Goal: Task Accomplishment & Management: Use online tool/utility

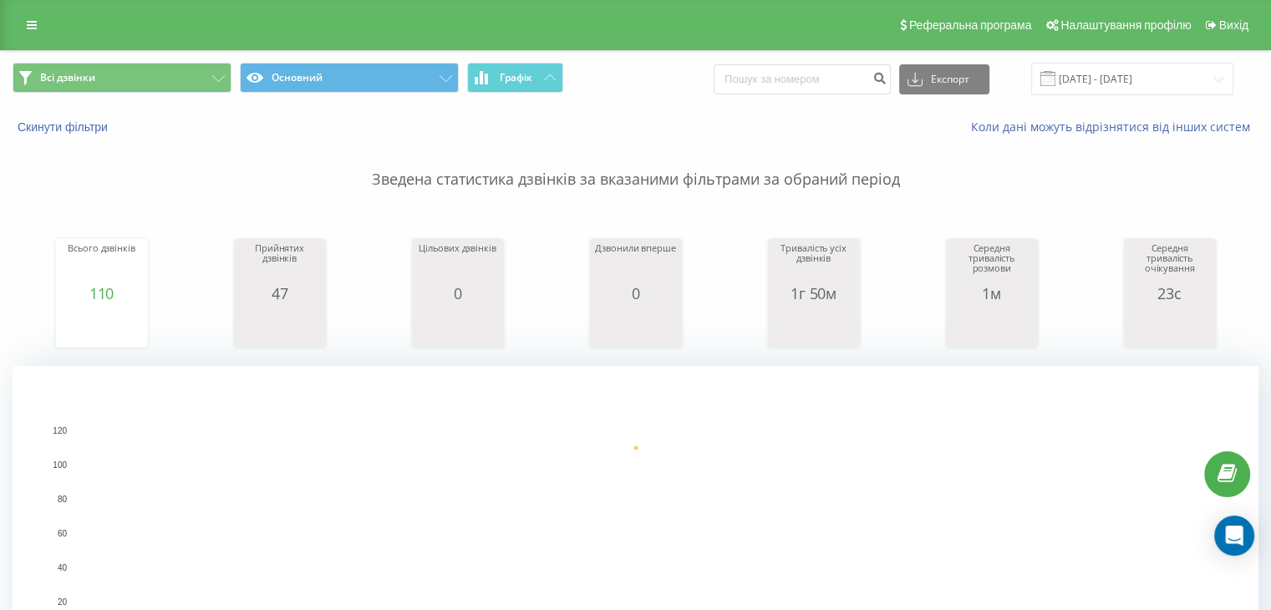
scroll to position [334, 0]
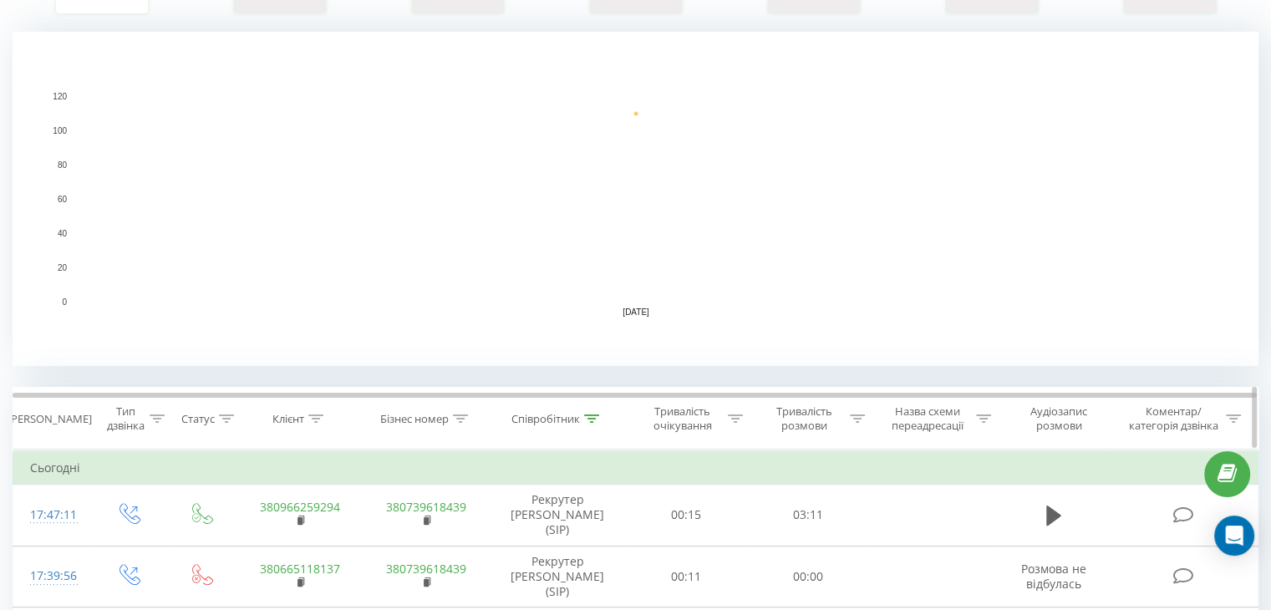
click at [592, 415] on icon at bounding box center [591, 419] width 15 height 8
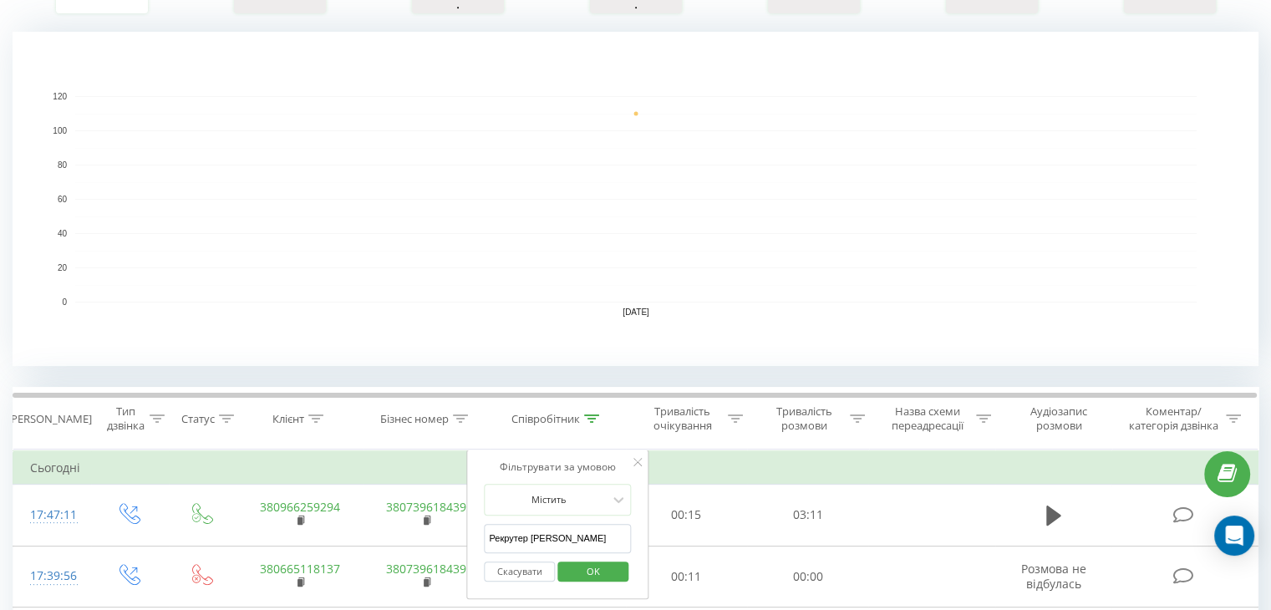
click at [546, 531] on input "Рекрутер [PERSON_NAME]" at bounding box center [557, 538] width 147 height 29
click at [595, 569] on span "OK" at bounding box center [593, 571] width 47 height 26
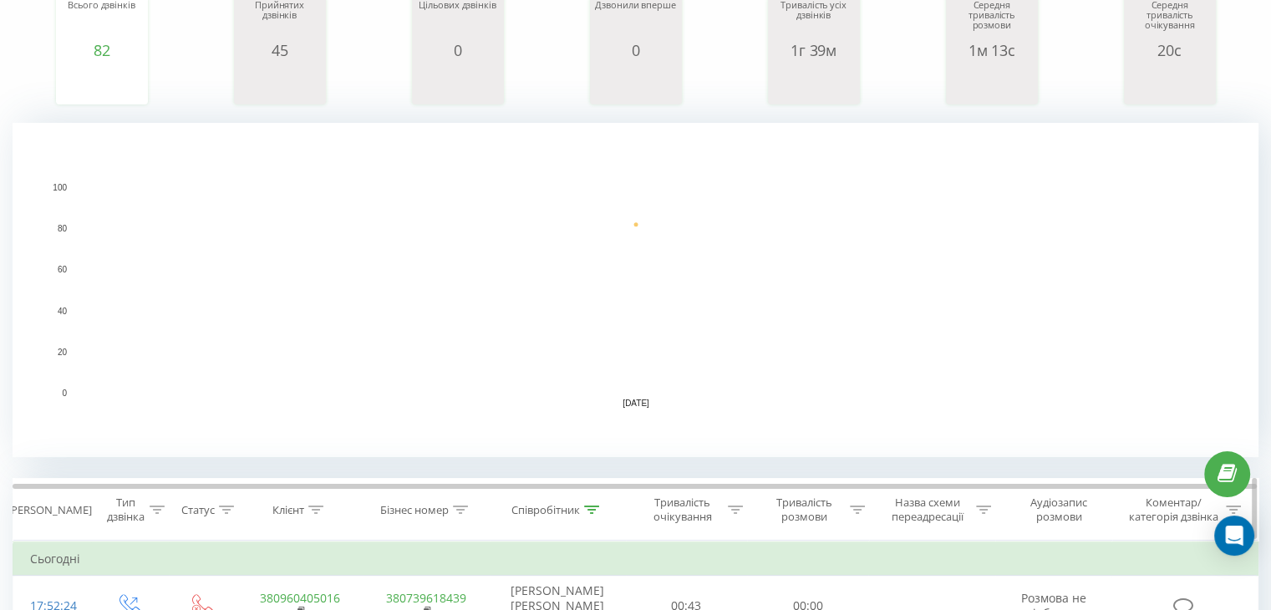
scroll to position [334, 0]
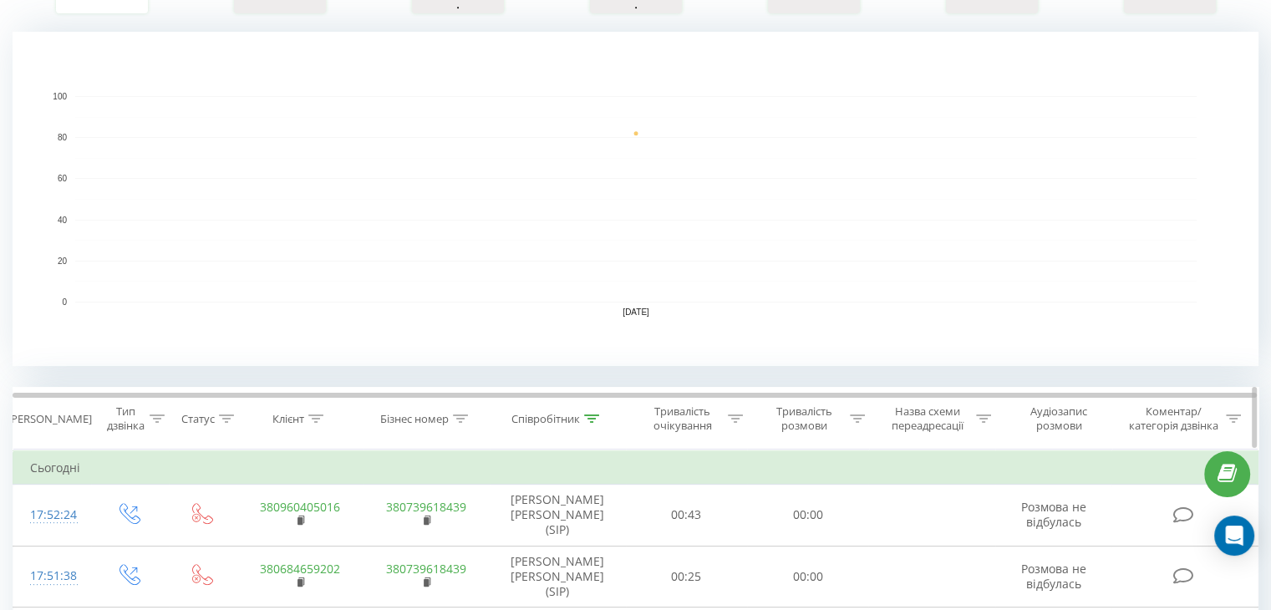
click at [591, 425] on div at bounding box center [591, 419] width 15 height 14
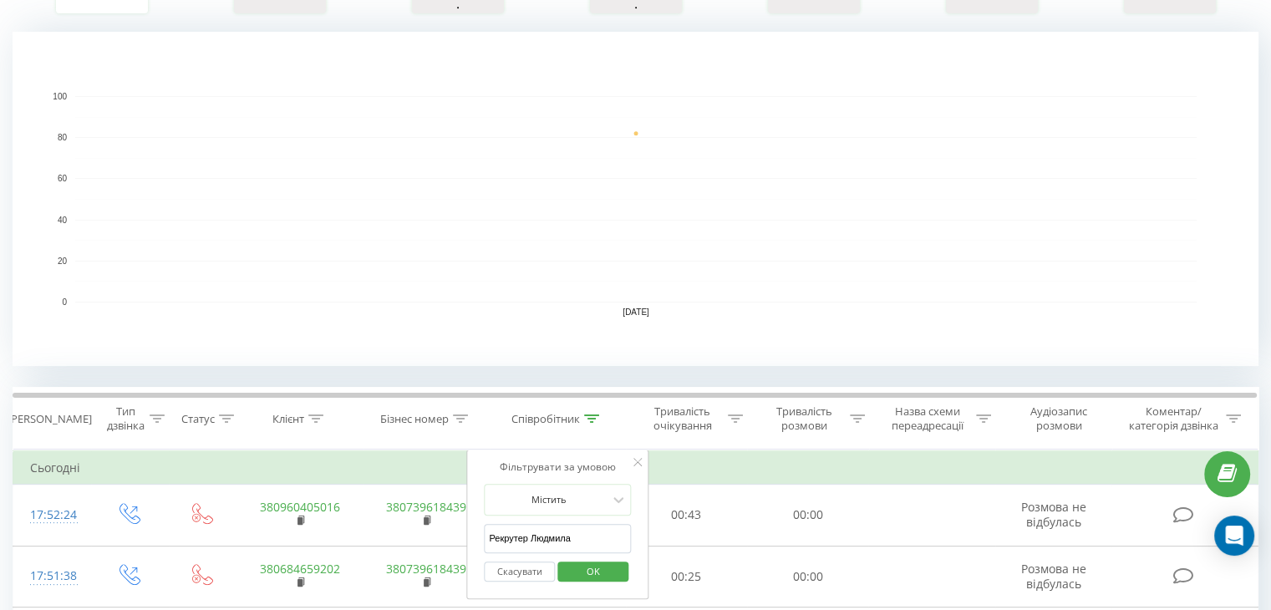
click at [555, 546] on input "Рекрутер Людмила" at bounding box center [557, 538] width 147 height 29
click at [554, 544] on input "Рекрутер Людмила" at bounding box center [557, 538] width 147 height 29
click at [588, 560] on span "OK" at bounding box center [593, 571] width 47 height 26
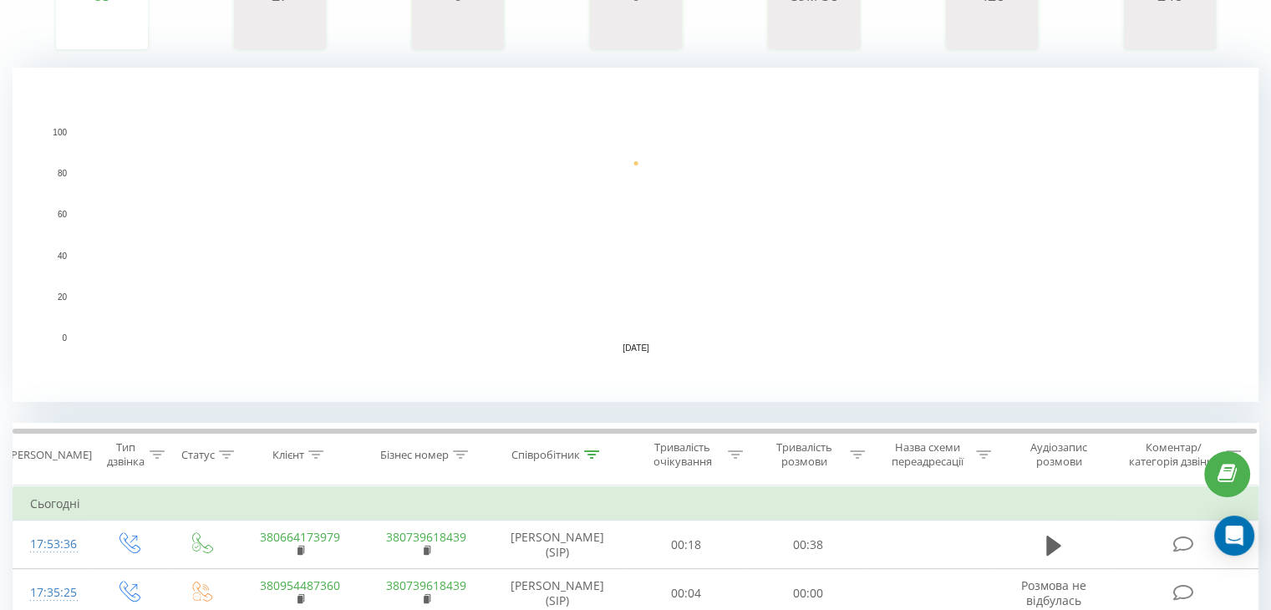
scroll to position [418, 0]
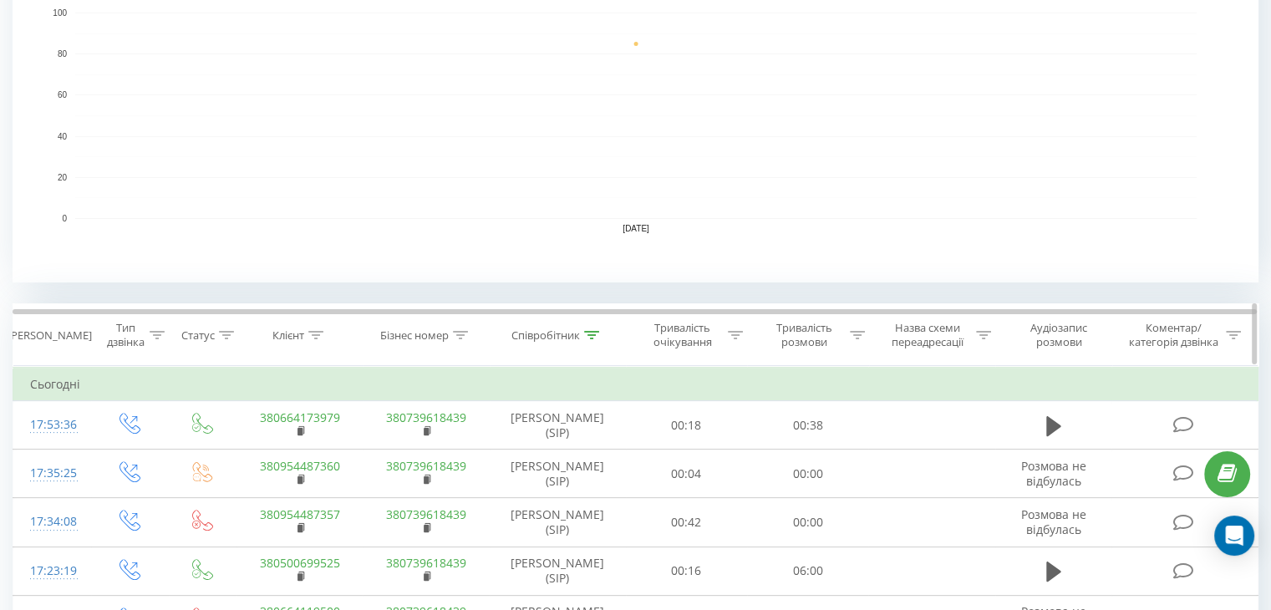
click at [588, 325] on th "Співробітник" at bounding box center [558, 335] width 136 height 62
click at [593, 332] on icon at bounding box center [591, 335] width 15 height 8
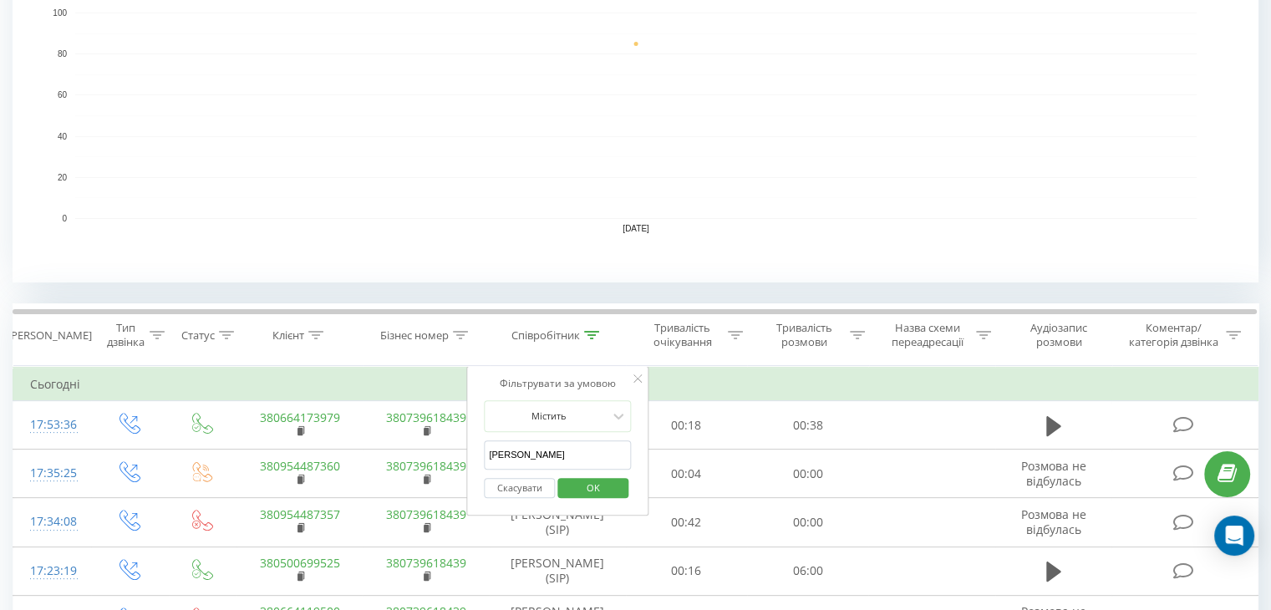
click at [543, 450] on input "Рекрутер Вероніка" at bounding box center [557, 454] width 147 height 29
type input "Рекрутер [PERSON_NAME]"
click at [593, 486] on span "OK" at bounding box center [593, 488] width 47 height 26
